Goal: Information Seeking & Learning: Learn about a topic

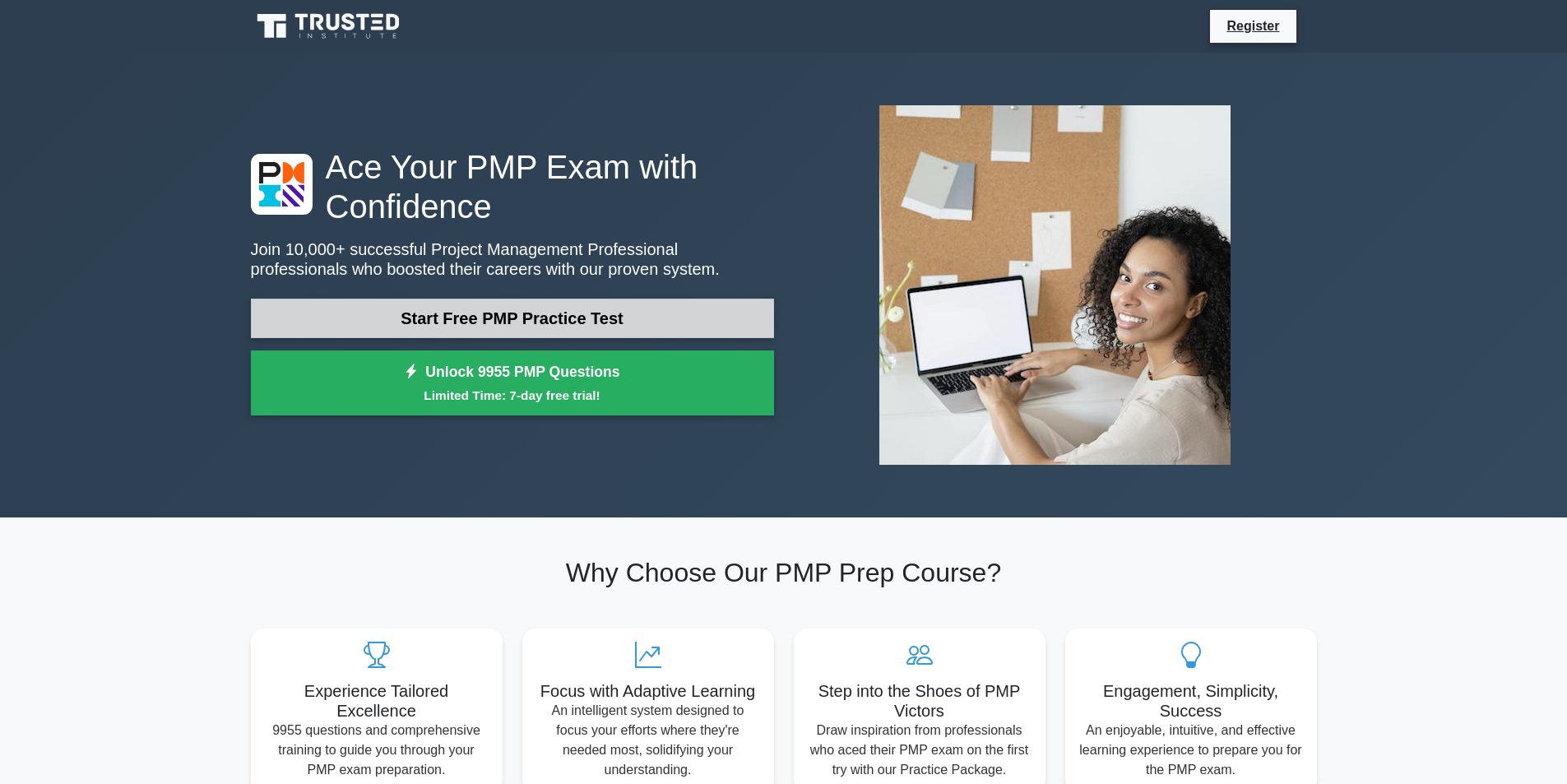
click at [503, 321] on link "Start Free PMP Practice Test" at bounding box center [512, 318] width 523 height 39
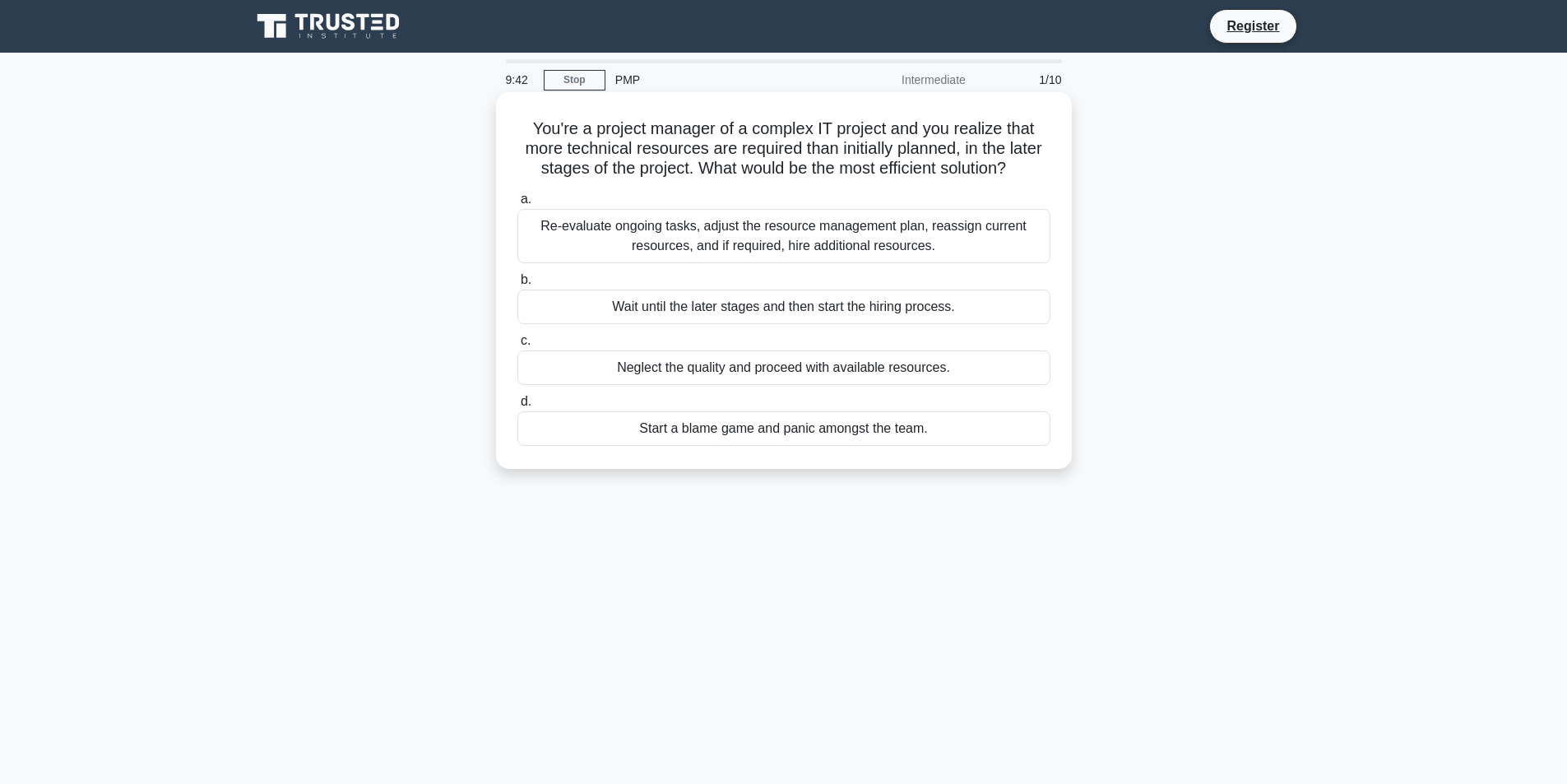
drag, startPoint x: 935, startPoint y: 426, endPoint x: 521, endPoint y: 129, distance: 509.5
click at [521, 129] on div "You're a project manager of a complex IT project and you realize that more tech…" at bounding box center [784, 280] width 562 height 364
copy div "You're a project manager of a complex IT project and you realize that more tech…"
click at [558, 233] on div "Re-evaluate ongoing tasks, adjust the resource management plan, reassign curren…" at bounding box center [784, 235] width 533 height 54
click at [517, 205] on input "a. Re-evaluate ongoing tasks, adjust the resource management plan, reassign cur…" at bounding box center [517, 199] width 0 height 11
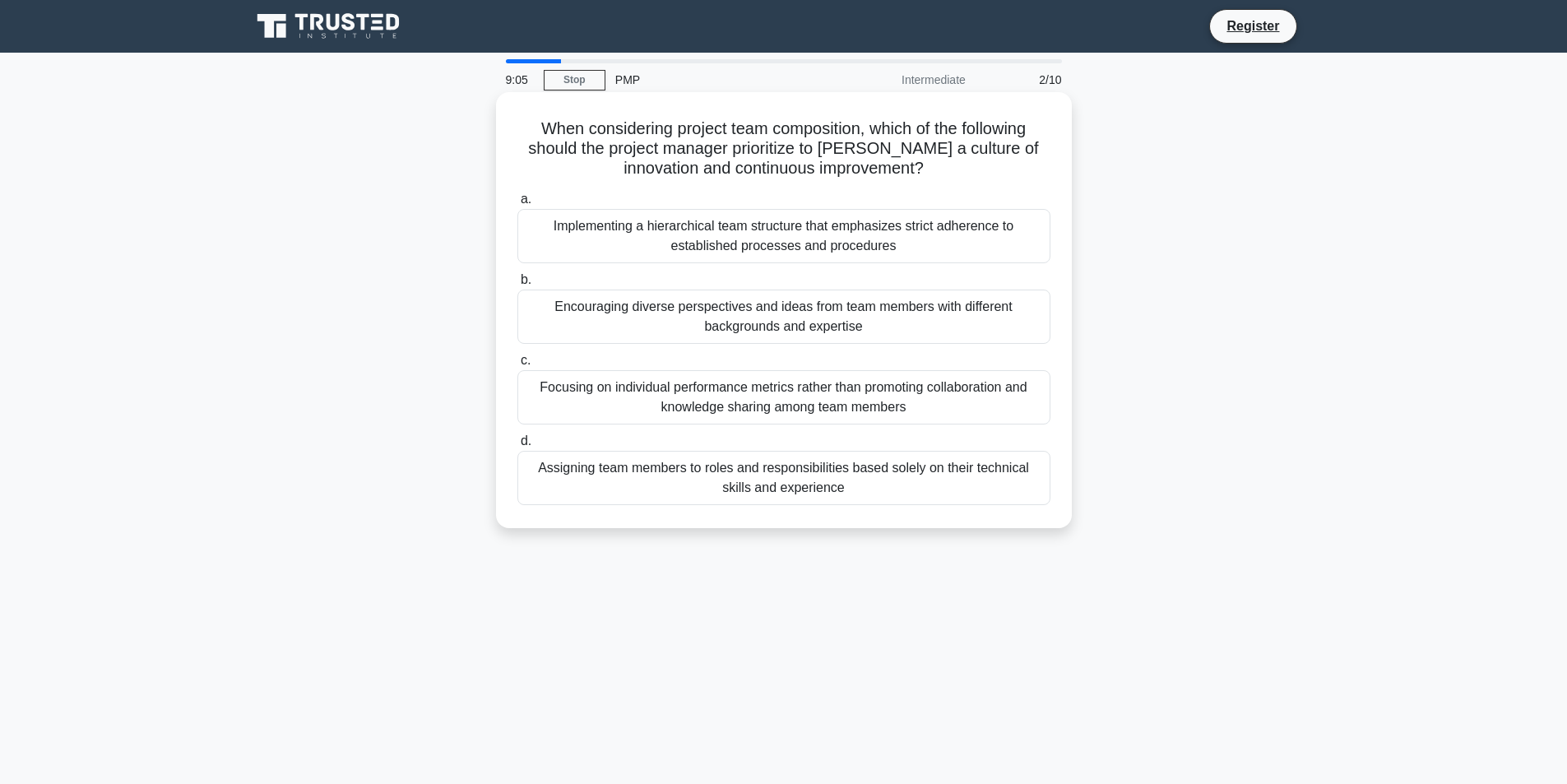
drag, startPoint x: 552, startPoint y: 137, endPoint x: 944, endPoint y: 494, distance: 530.2
click at [944, 494] on div "When considering project team composition, which of the following should the pr…" at bounding box center [784, 309] width 562 height 423
copy div "When considering project team composition, which of the following should the pr…"
click at [799, 325] on div "Encouraging diverse perspectives and ideas from team members with different bac…" at bounding box center [784, 316] width 533 height 54
click at [517, 285] on input "b. Encouraging diverse perspectives and ideas from team members with different …" at bounding box center [517, 279] width 0 height 11
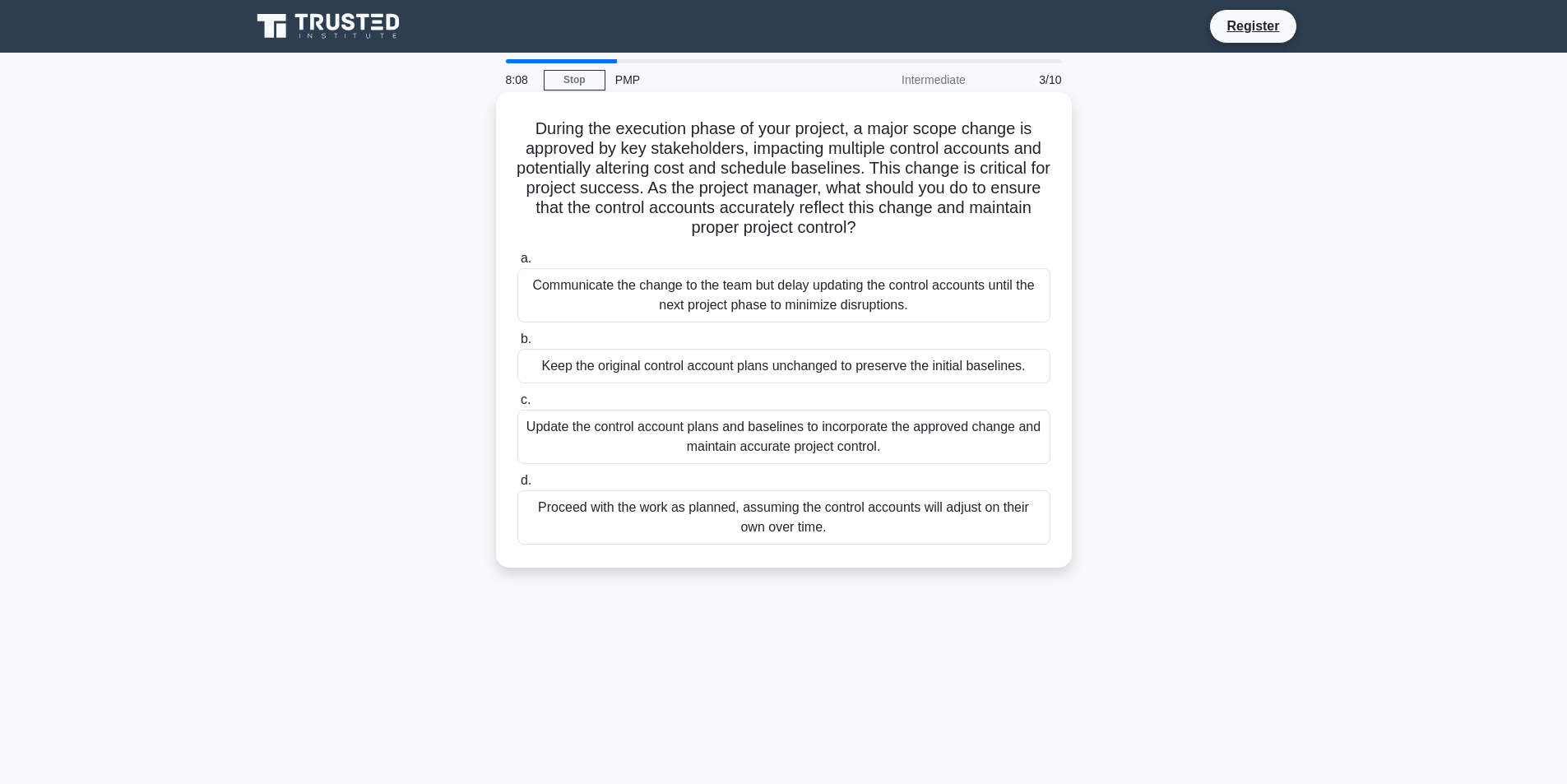
drag, startPoint x: 829, startPoint y: 525, endPoint x: 517, endPoint y: 128, distance: 504.9
click at [517, 128] on div "During the execution phase of your project, a major scope change is approved by…" at bounding box center [784, 329] width 562 height 462
copy div "During the execution phase of your project, a major scope change is approved by…"
click at [566, 437] on div "Update the control account plans and baselines to incorporate the approved chan…" at bounding box center [784, 436] width 533 height 54
click at [517, 405] on input "c. Update the control account plans and baselines to incorporate the approved c…" at bounding box center [517, 400] width 0 height 11
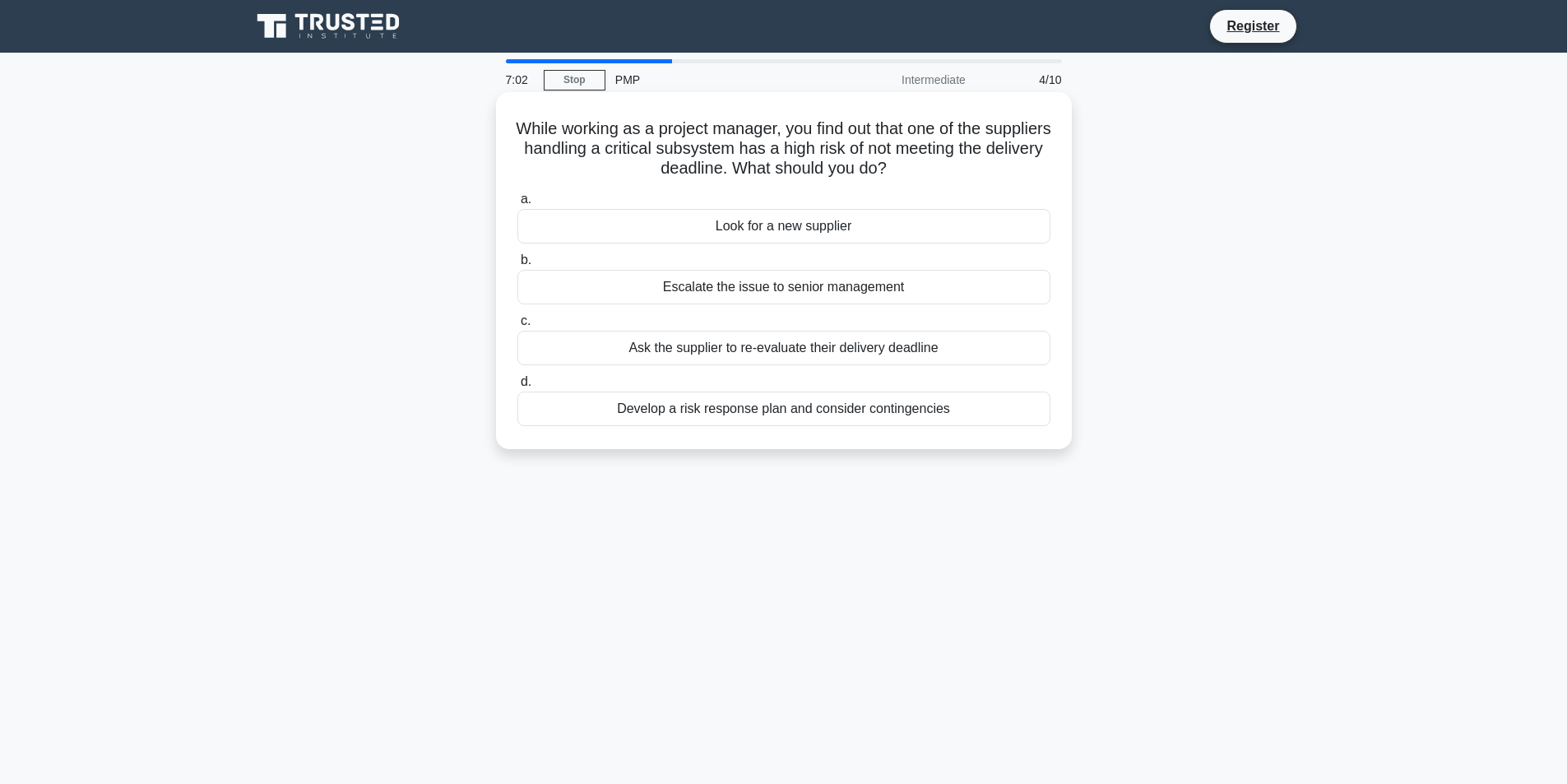
drag, startPoint x: 758, startPoint y: 349, endPoint x: 527, endPoint y: 127, distance: 320.4
click at [527, 127] on div "While working as a project manager, you find out that one of the suppliers hand…" at bounding box center [784, 270] width 562 height 344
copy div "While working as a project manager, you find out that one of the suppliers hand…"
click at [764, 415] on div "Develop a risk response plan and consider contingencies" at bounding box center [784, 408] width 533 height 34
click at [517, 387] on input "d. Develop a risk response plan and consider contingencies" at bounding box center [517, 382] width 0 height 11
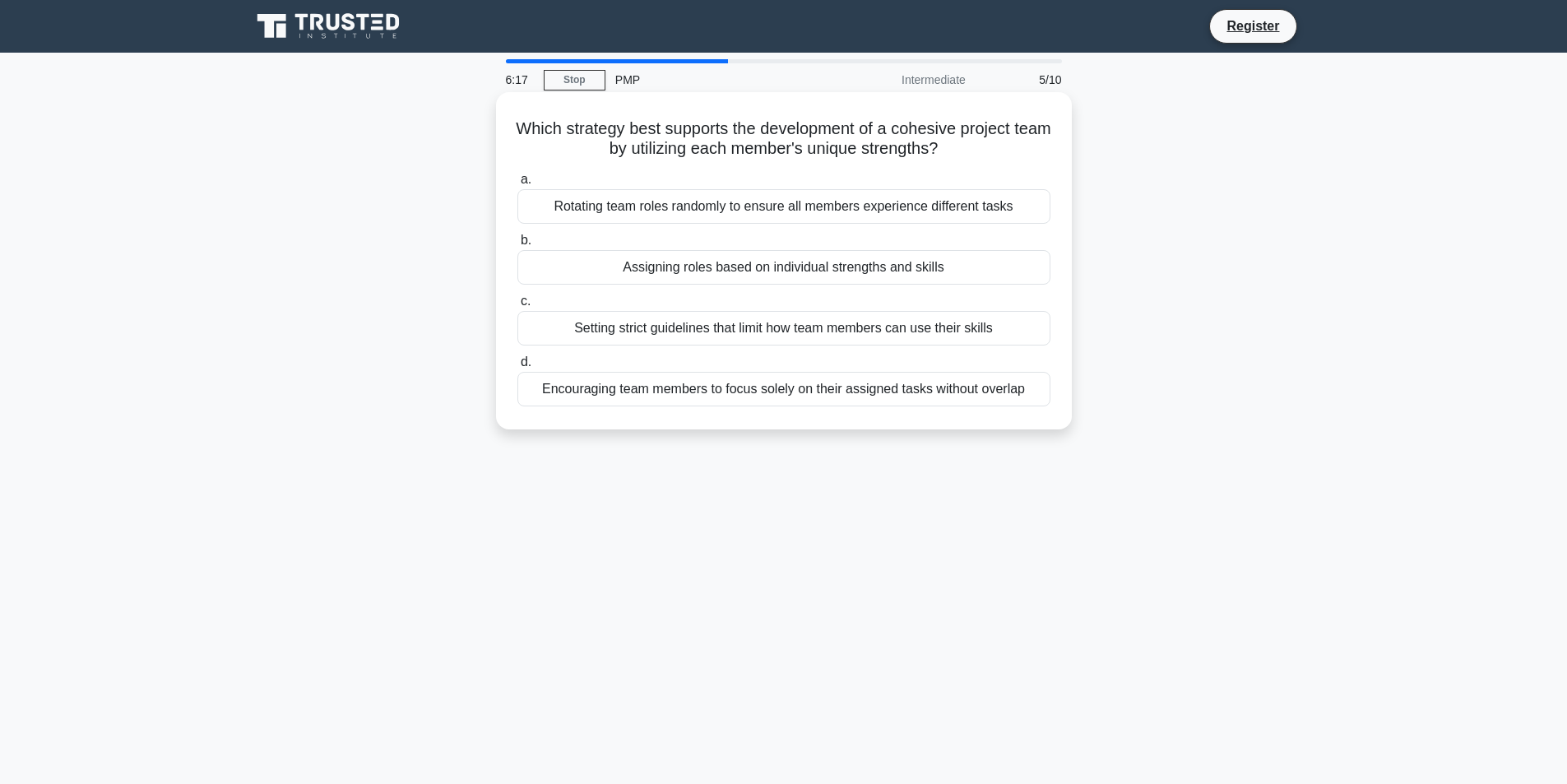
drag, startPoint x: 1021, startPoint y: 384, endPoint x: 502, endPoint y: 122, distance: 581.4
click at [502, 122] on div "Which strategy best supports the development of a cohesive project team by util…" at bounding box center [784, 260] width 562 height 324
copy div "Which strategy best supports the development of a cohesive project team by util…"
click at [796, 268] on div "Assigning roles based on individual strengths and skills" at bounding box center [784, 267] width 533 height 34
click at [517, 246] on input "b. Assigning roles based on individual strengths and skills" at bounding box center [517, 240] width 0 height 11
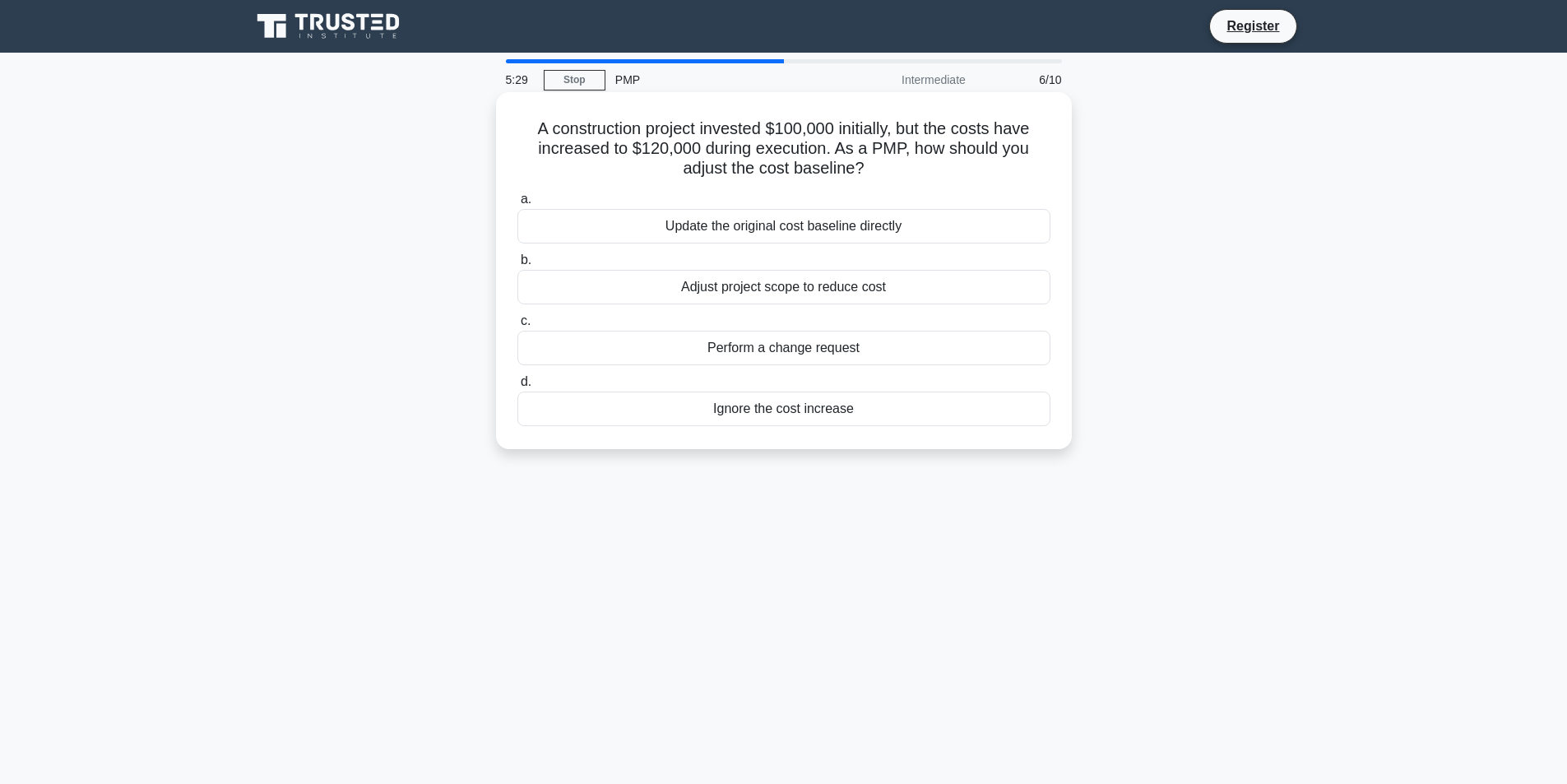
drag, startPoint x: 855, startPoint y: 413, endPoint x: 521, endPoint y: 124, distance: 441.7
click at [521, 124] on div "A construction project invested $100,000 initially, but the costs have increase…" at bounding box center [784, 270] width 562 height 344
copy div "A construction project invested $100,000 initially, but the costs have increase…"
click at [817, 228] on div "Update the original cost baseline directly" at bounding box center [784, 225] width 533 height 34
click at [517, 205] on input "a. Update the original cost baseline directly" at bounding box center [517, 199] width 0 height 11
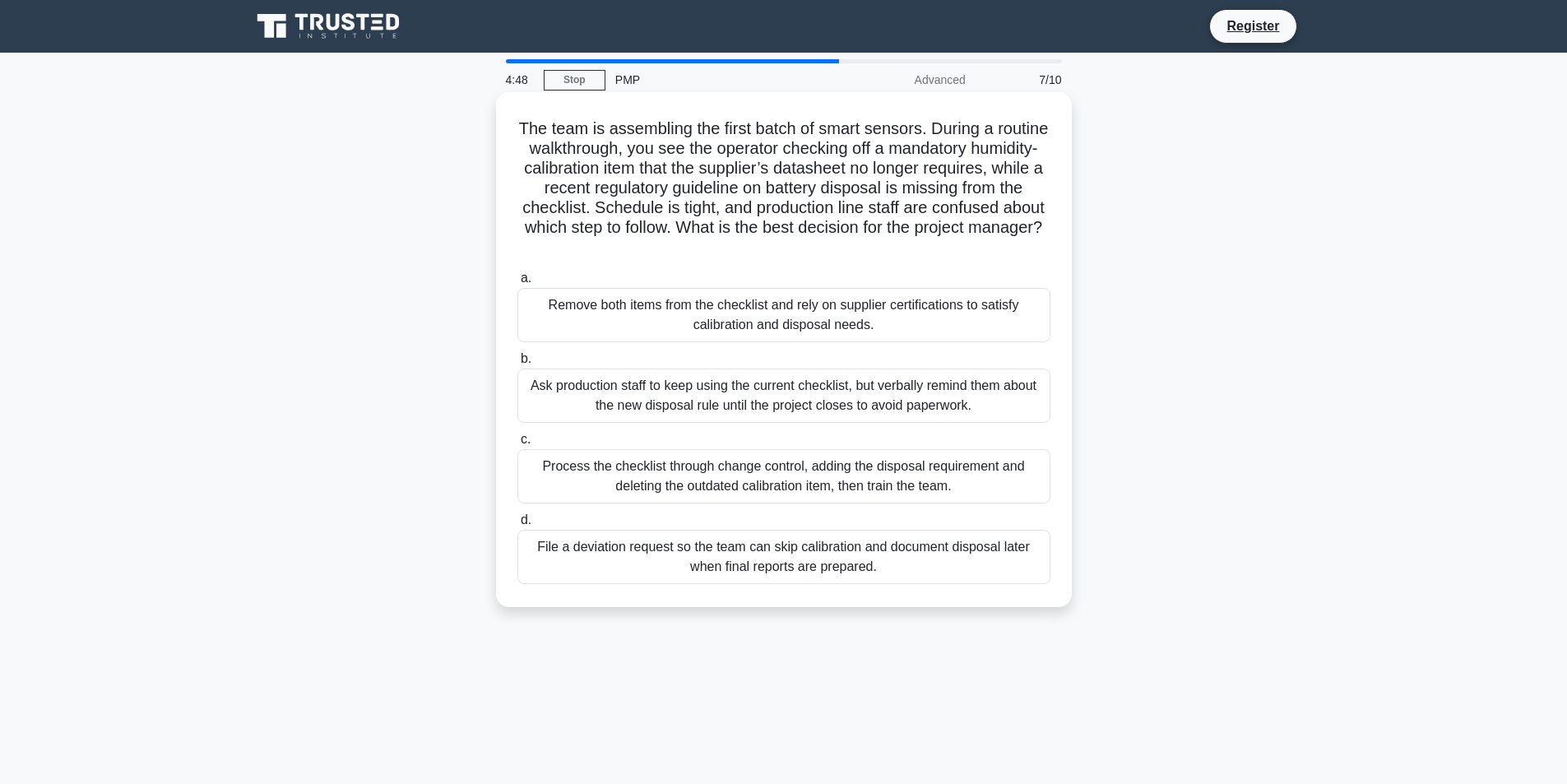
drag, startPoint x: 883, startPoint y: 573, endPoint x: 531, endPoint y: 132, distance: 564.3
click at [531, 132] on div "The team is assembling the first batch of smart sensors. During a routine walkt…" at bounding box center [784, 349] width 562 height 502
copy div "The team is assembling the first batch of smart sensors. During a routine walkt…"
click at [784, 473] on div "Process the checklist through change control, adding the disposal requirement a…" at bounding box center [784, 475] width 533 height 54
click at [517, 445] on input "c. Process the checklist through change control, adding the disposal requiremen…" at bounding box center [517, 440] width 0 height 11
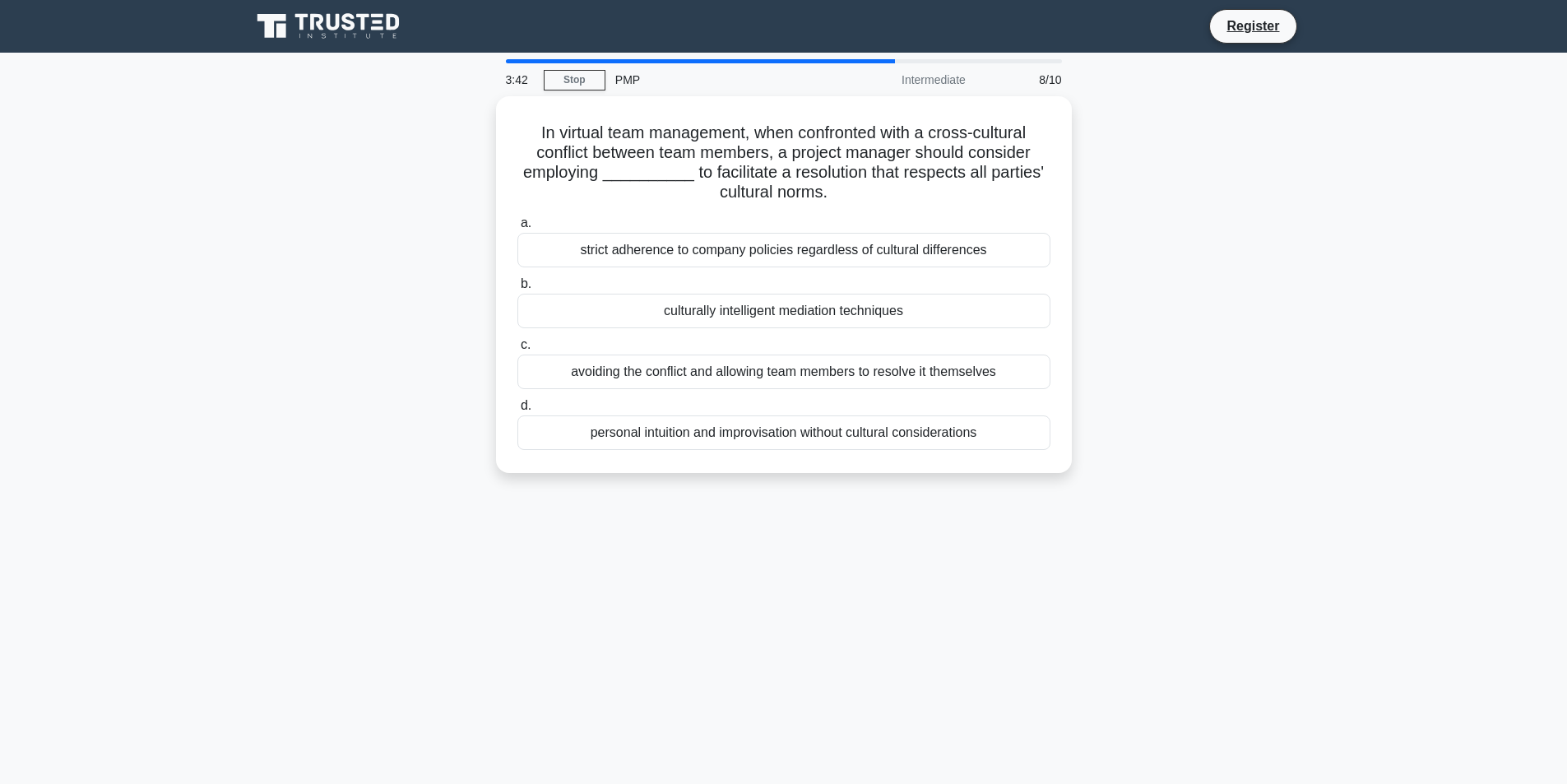
drag, startPoint x: 984, startPoint y: 430, endPoint x: 490, endPoint y: 103, distance: 592.4
click at [490, 103] on div "In virtual team management, when confronted with a cross-cultural conflict betw…" at bounding box center [784, 294] width 1086 height 396
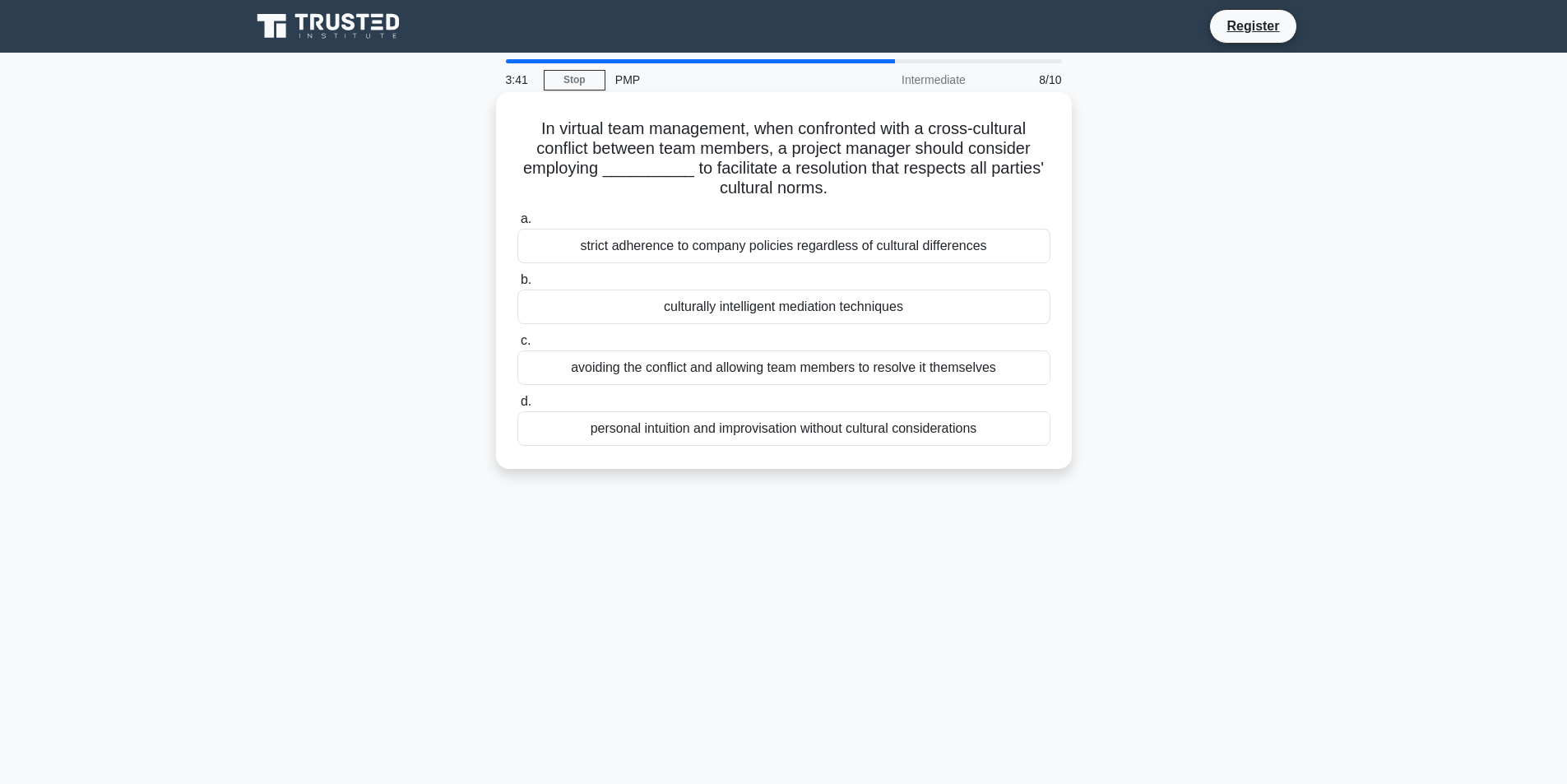
copy div "In virtual team management, when confronted with a cross-cultural conflict betw…"
click at [752, 313] on div "culturally intelligent mediation techniques" at bounding box center [784, 306] width 533 height 34
click at [517, 285] on input "b. culturally intelligent mediation techniques" at bounding box center [517, 279] width 0 height 11
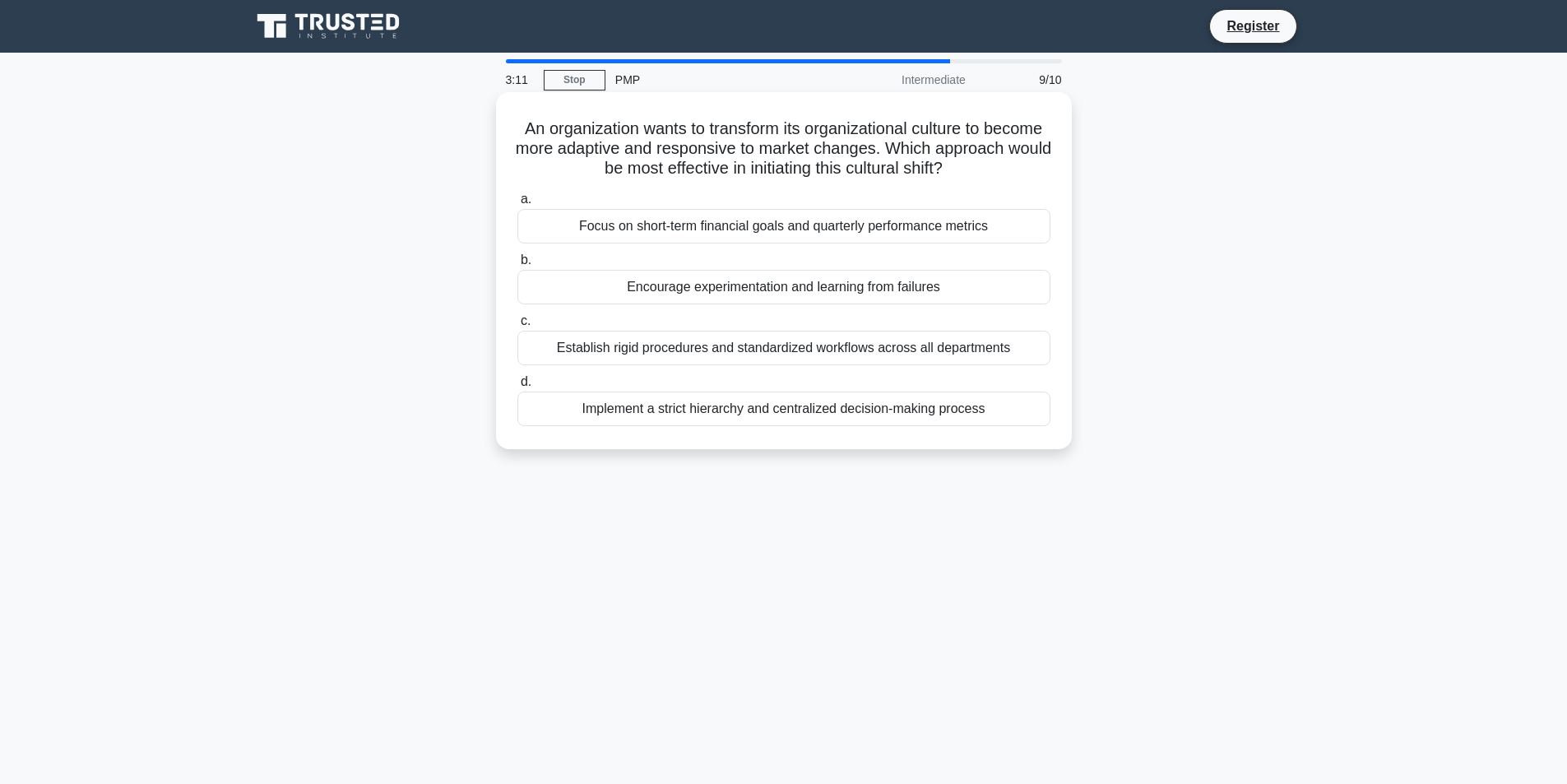
drag, startPoint x: 992, startPoint y: 408, endPoint x: 516, endPoint y: 125, distance: 553.8
click at [516, 125] on div "An organization wants to transform its organizational culture to become more ad…" at bounding box center [784, 270] width 562 height 344
copy div "An organization wants to transform its organizational culture to become more ad…"
click at [823, 226] on div "Focus on short-term financial goals and quarterly performance metrics" at bounding box center [784, 225] width 533 height 34
click at [517, 205] on input "a. Focus on short-term financial goals and quarterly performance metrics" at bounding box center [517, 199] width 0 height 11
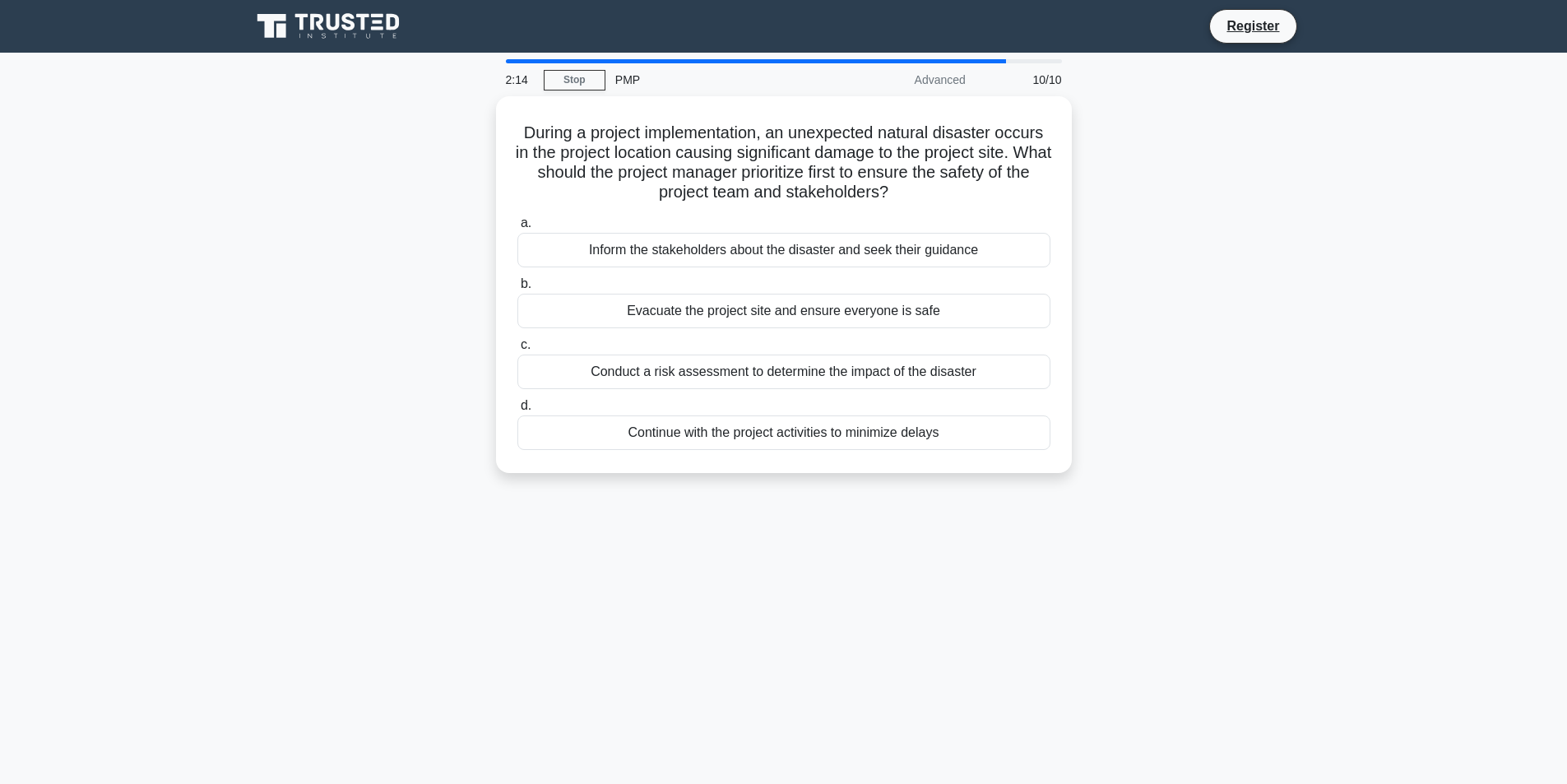
drag, startPoint x: 963, startPoint y: 420, endPoint x: 495, endPoint y: 124, distance: 553.8
click at [495, 124] on div "During a project implementation, an unexpected natural disaster occurs in the p…" at bounding box center [784, 294] width 1086 height 396
copy div "During a project implementation, an unexpected natural disaster occurs in the p…"
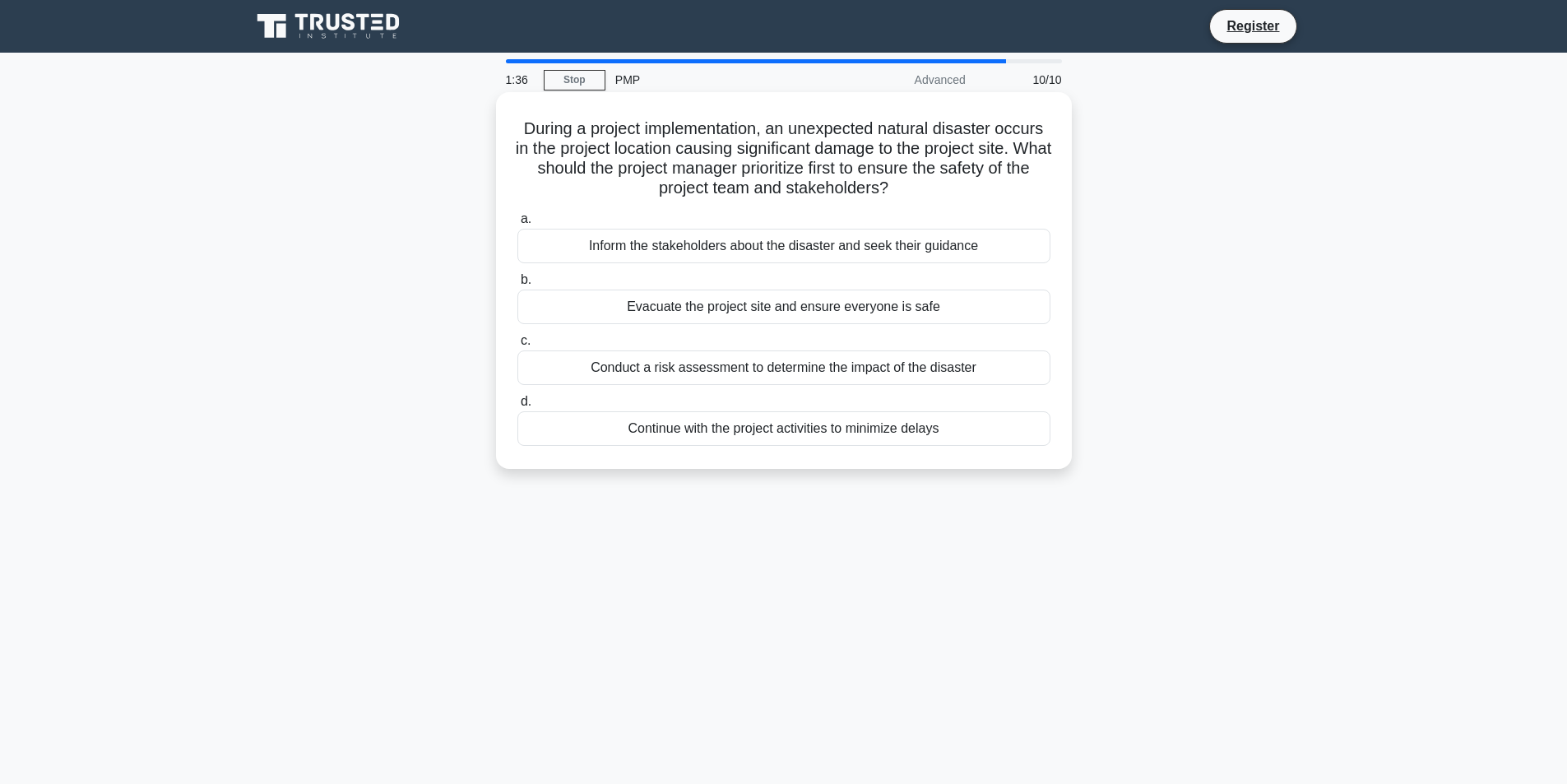
click at [804, 308] on div "Evacuate the project site and ensure everyone is safe" at bounding box center [784, 306] width 533 height 34
click at [517, 285] on input "b. Evacuate the project site and ensure everyone is safe" at bounding box center [517, 279] width 0 height 11
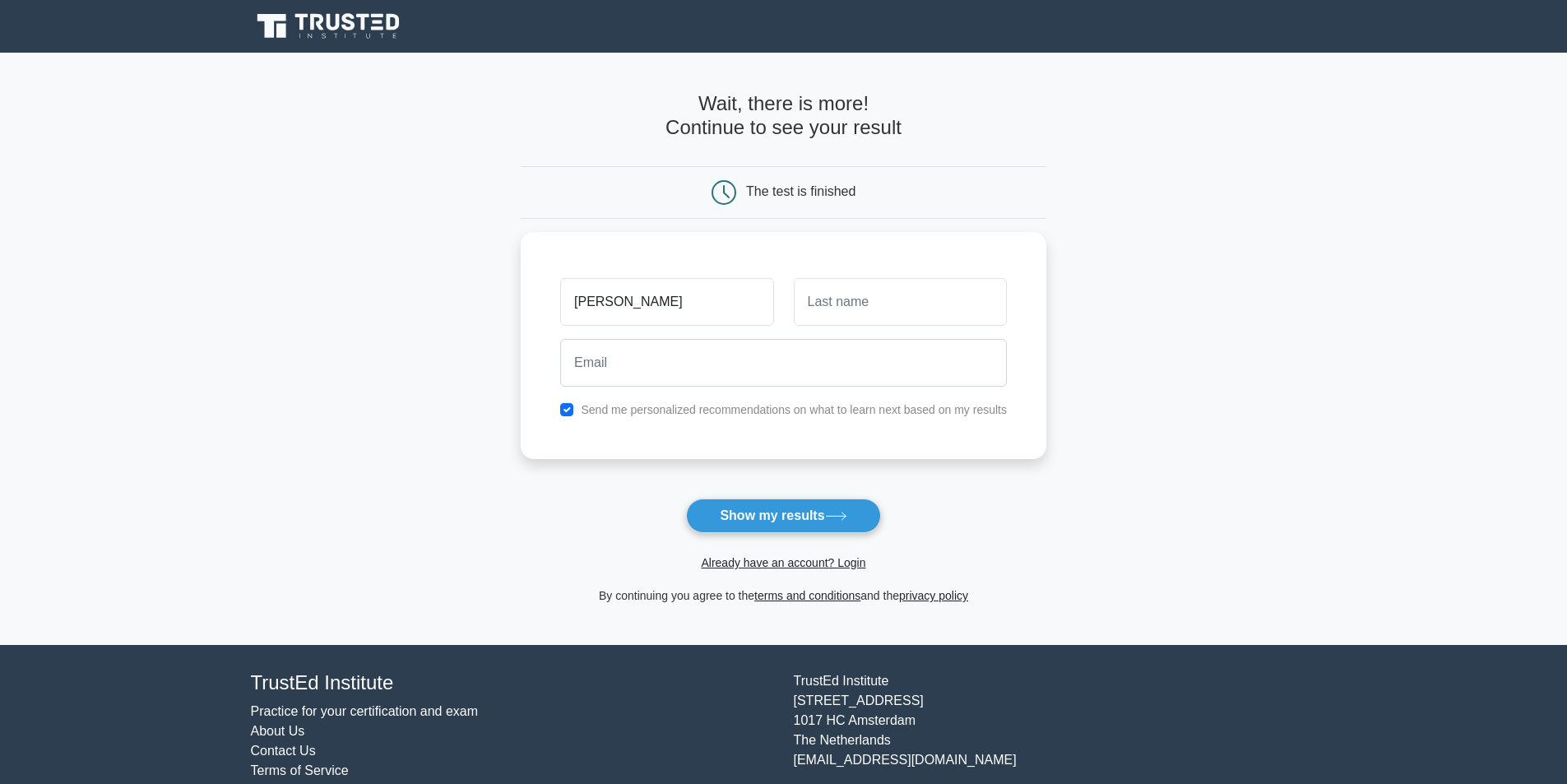
type input "patricia"
drag, startPoint x: 0, startPoint y: 0, endPoint x: 804, endPoint y: 309, distance: 861.3
click at [804, 309] on input "text" at bounding box center [900, 297] width 213 height 48
type input "mera"
click at [799, 346] on input "email" at bounding box center [784, 358] width 446 height 48
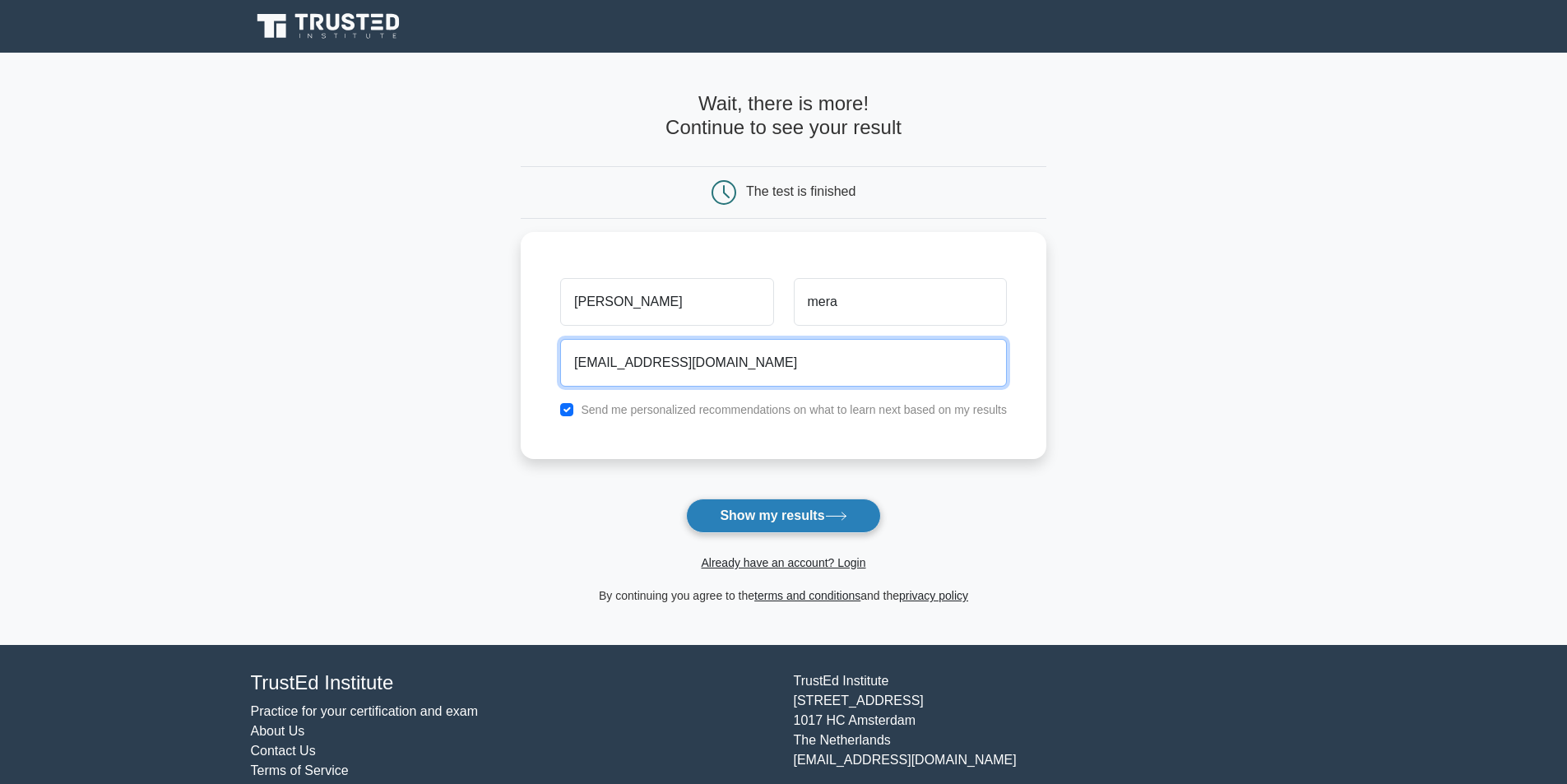
type input "meracalvo@gmail.com"
click at [781, 514] on button "Show my results" at bounding box center [783, 515] width 194 height 34
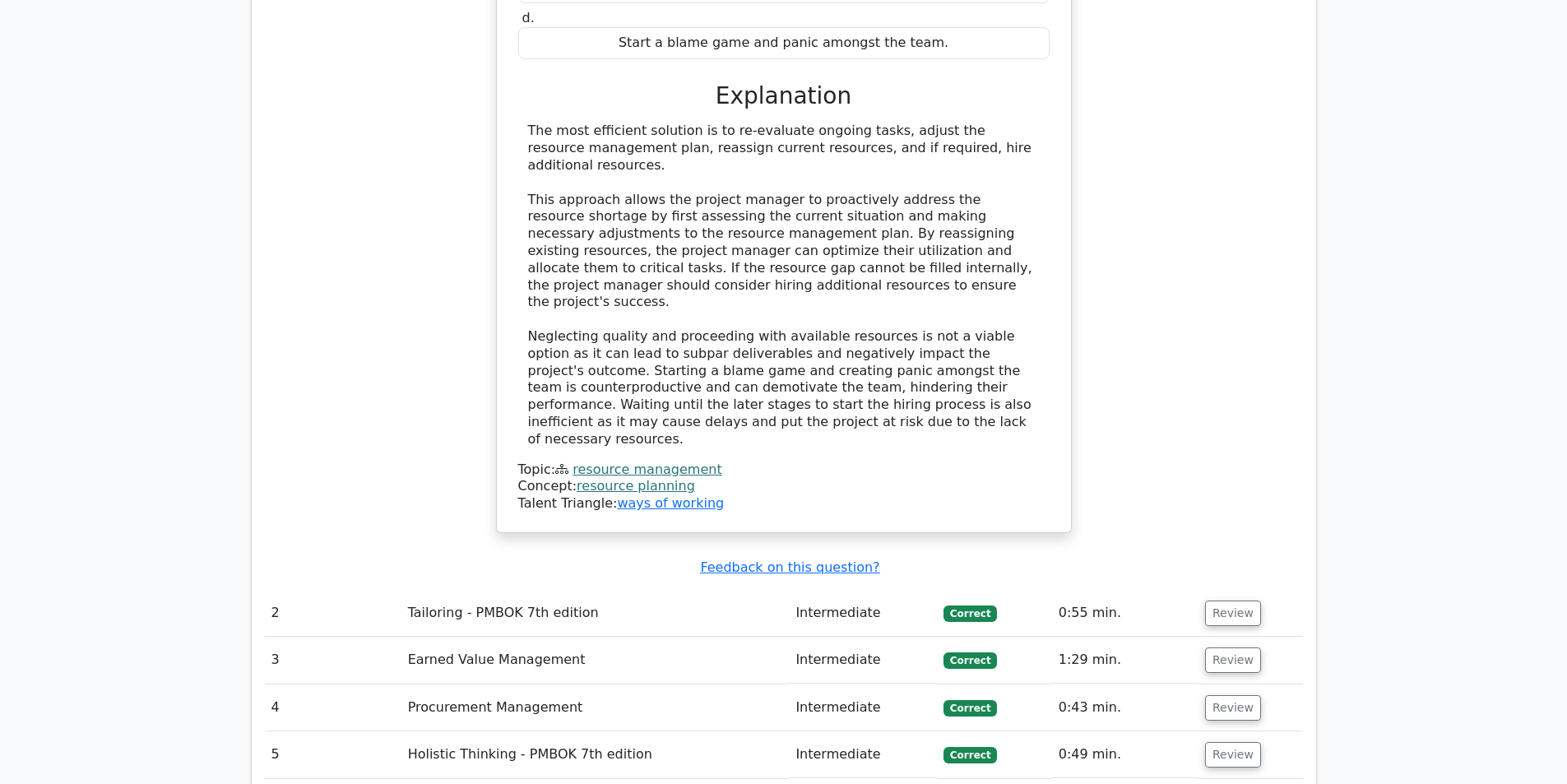
scroll to position [2138, 0]
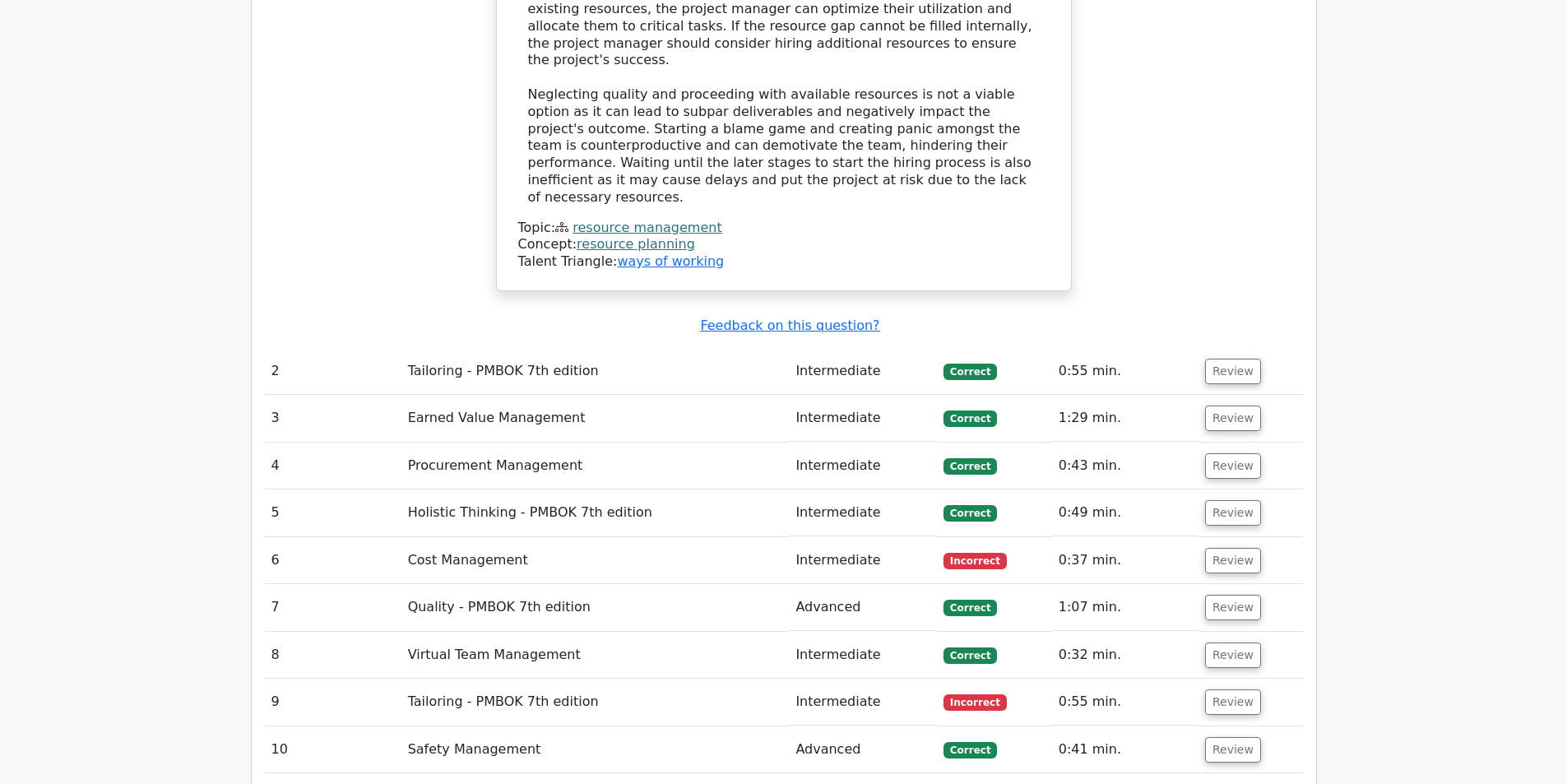
click at [478, 537] on td "Cost Management" at bounding box center [595, 560] width 388 height 47
click at [1231, 548] on button "Review" at bounding box center [1233, 560] width 56 height 26
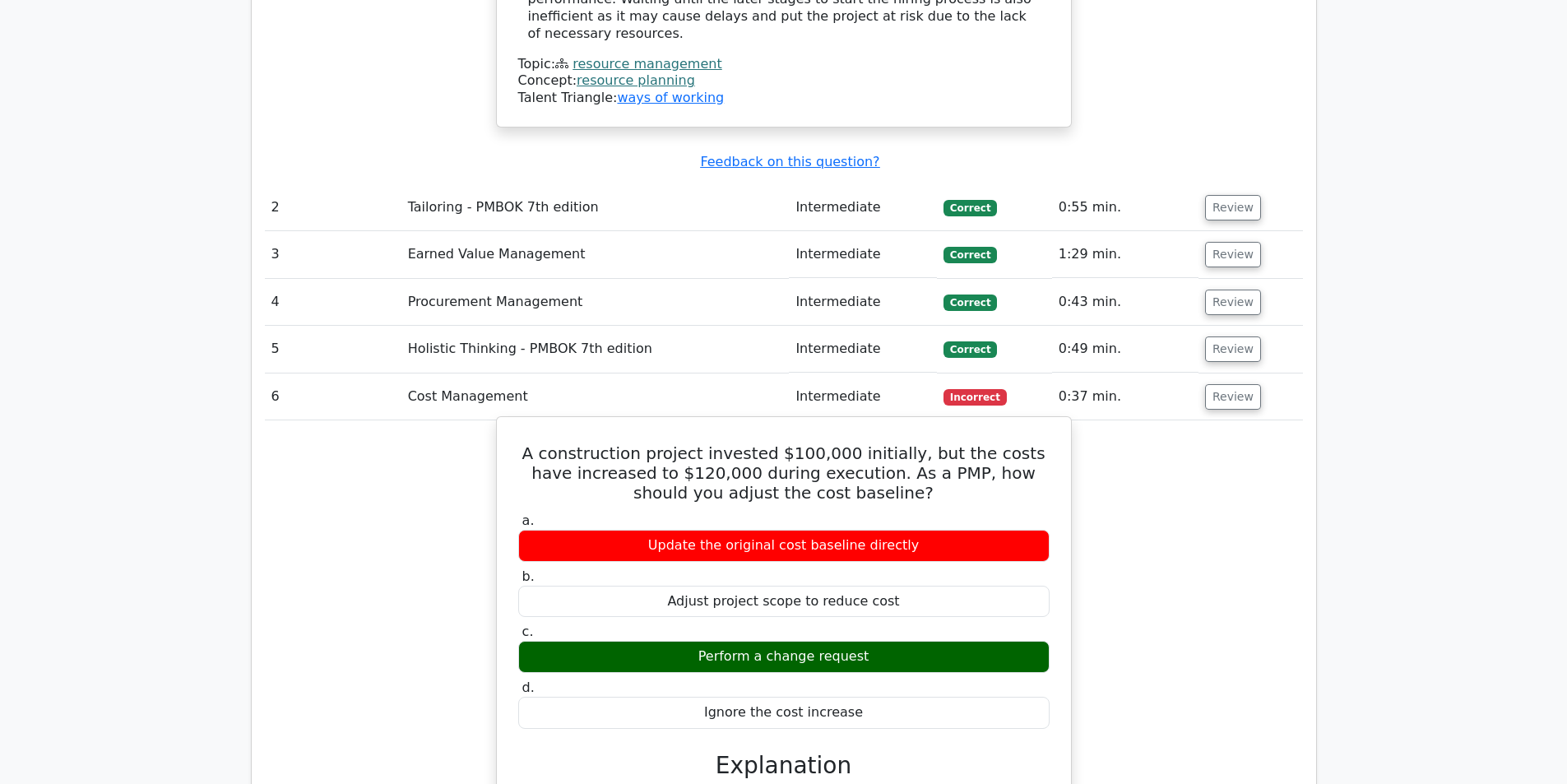
scroll to position [2303, 0]
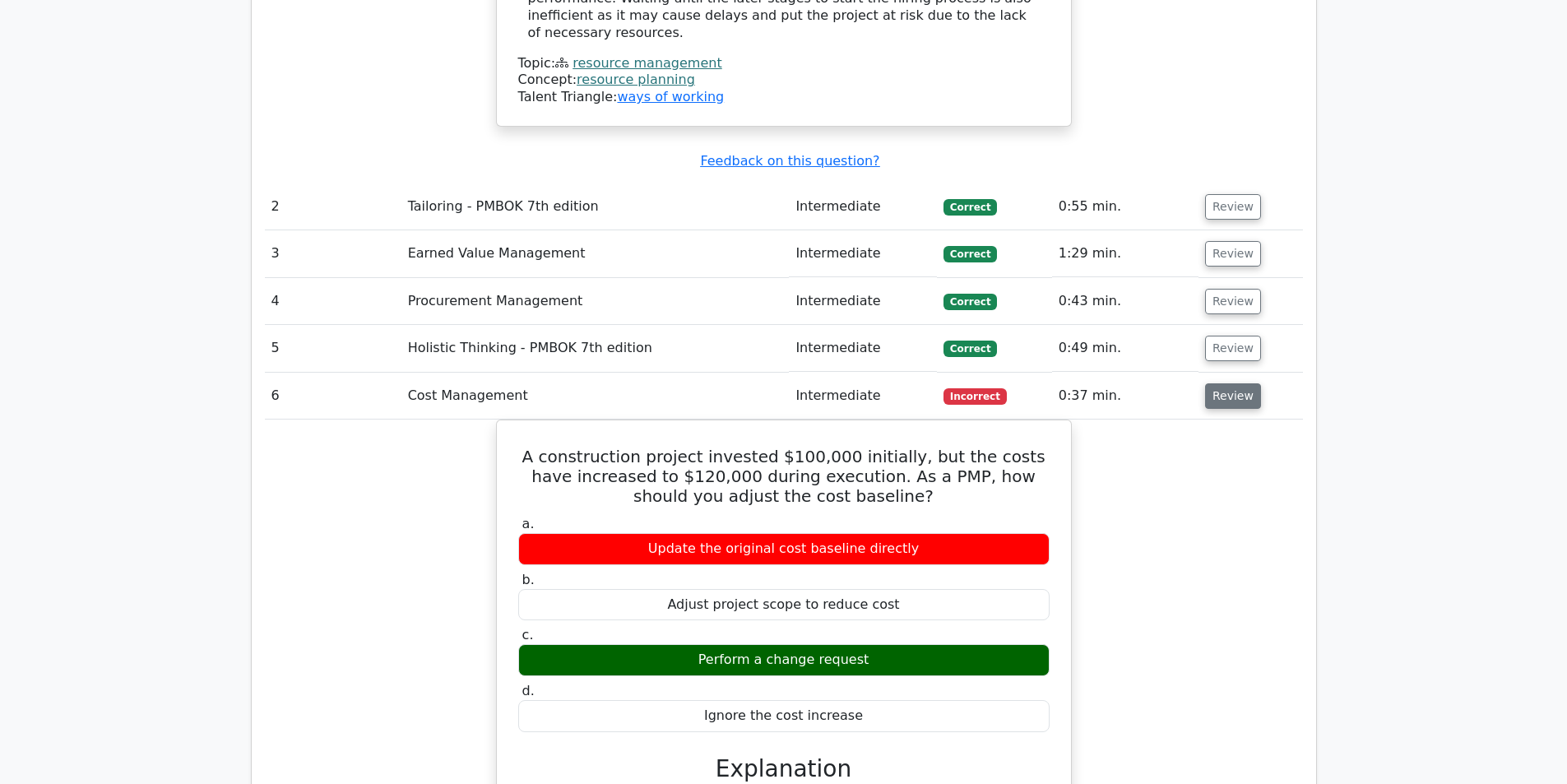
click at [1221, 384] on button "Review" at bounding box center [1233, 396] width 56 height 26
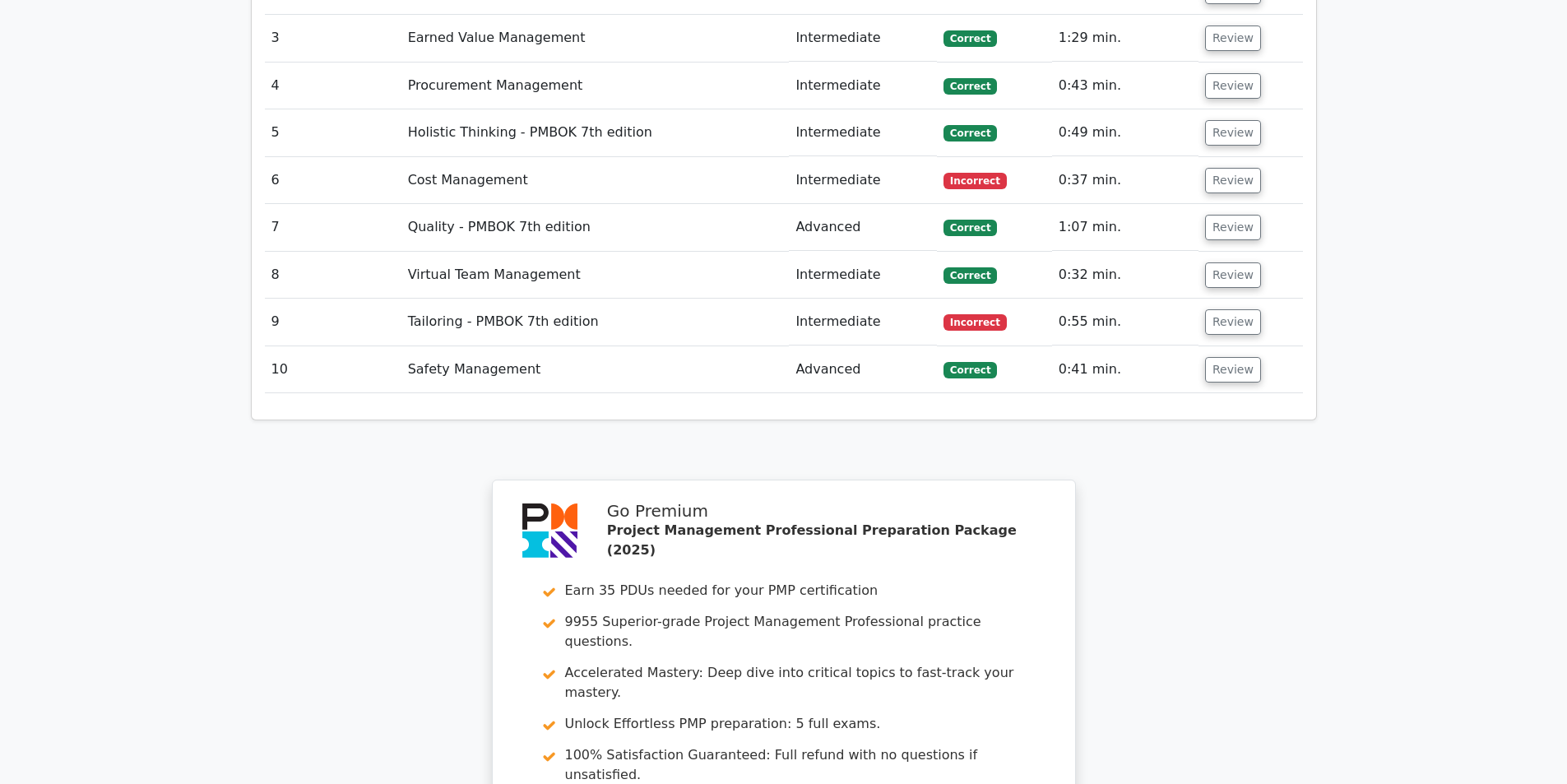
scroll to position [2481, 0]
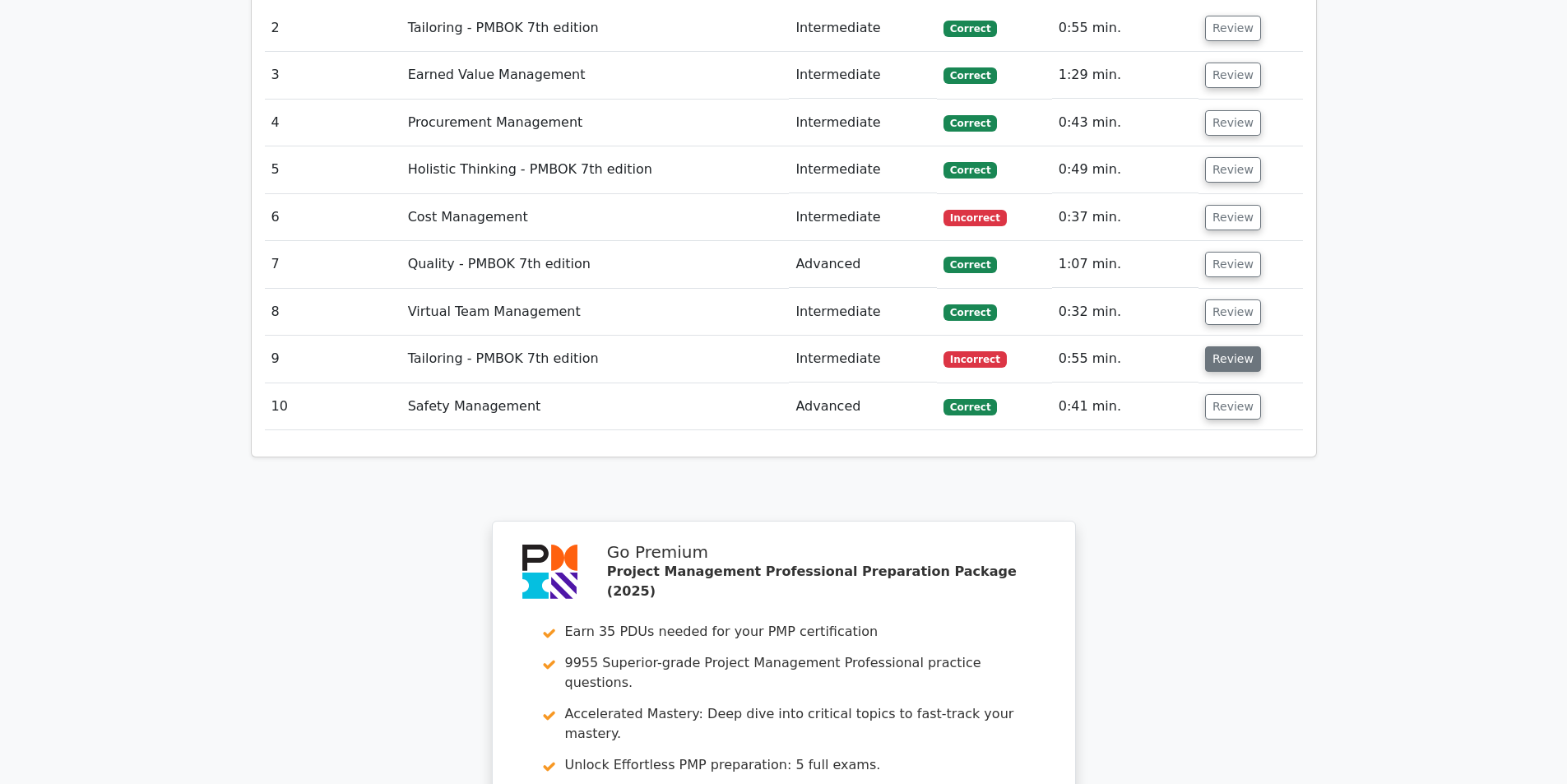
click at [1232, 346] on button "Review" at bounding box center [1233, 359] width 56 height 26
